Goal: Navigation & Orientation: Find specific page/section

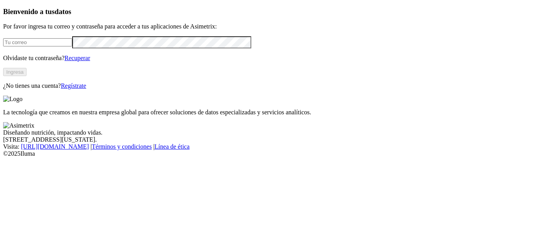
type input "[EMAIL_ADDRESS][DOMAIN_NAME]"
click at [27, 76] on button "Ingresa" at bounding box center [14, 72] width 23 height 8
